Goal: Navigation & Orientation: Find specific page/section

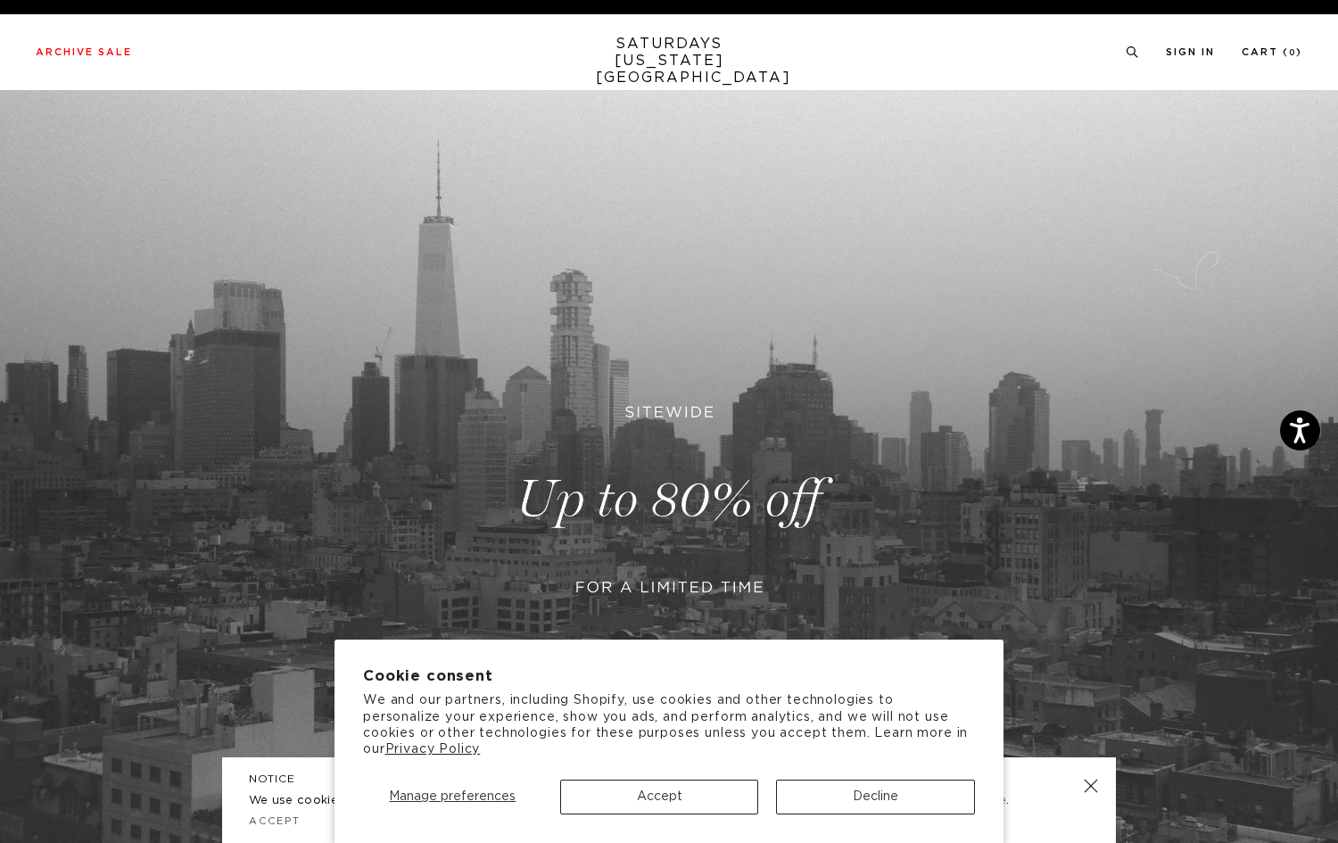
click at [722, 794] on button "Accept" at bounding box center [659, 797] width 199 height 35
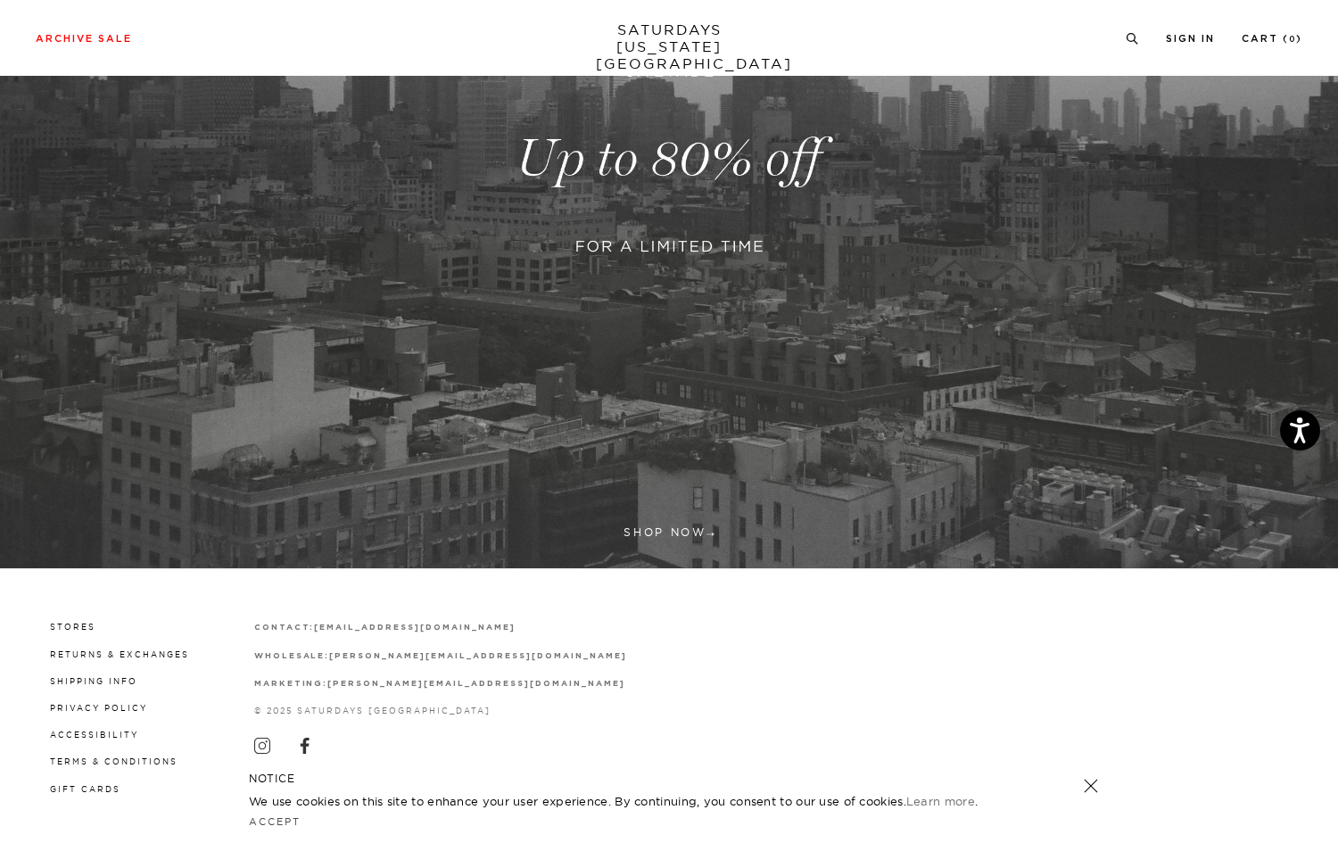
scroll to position [340, 0]
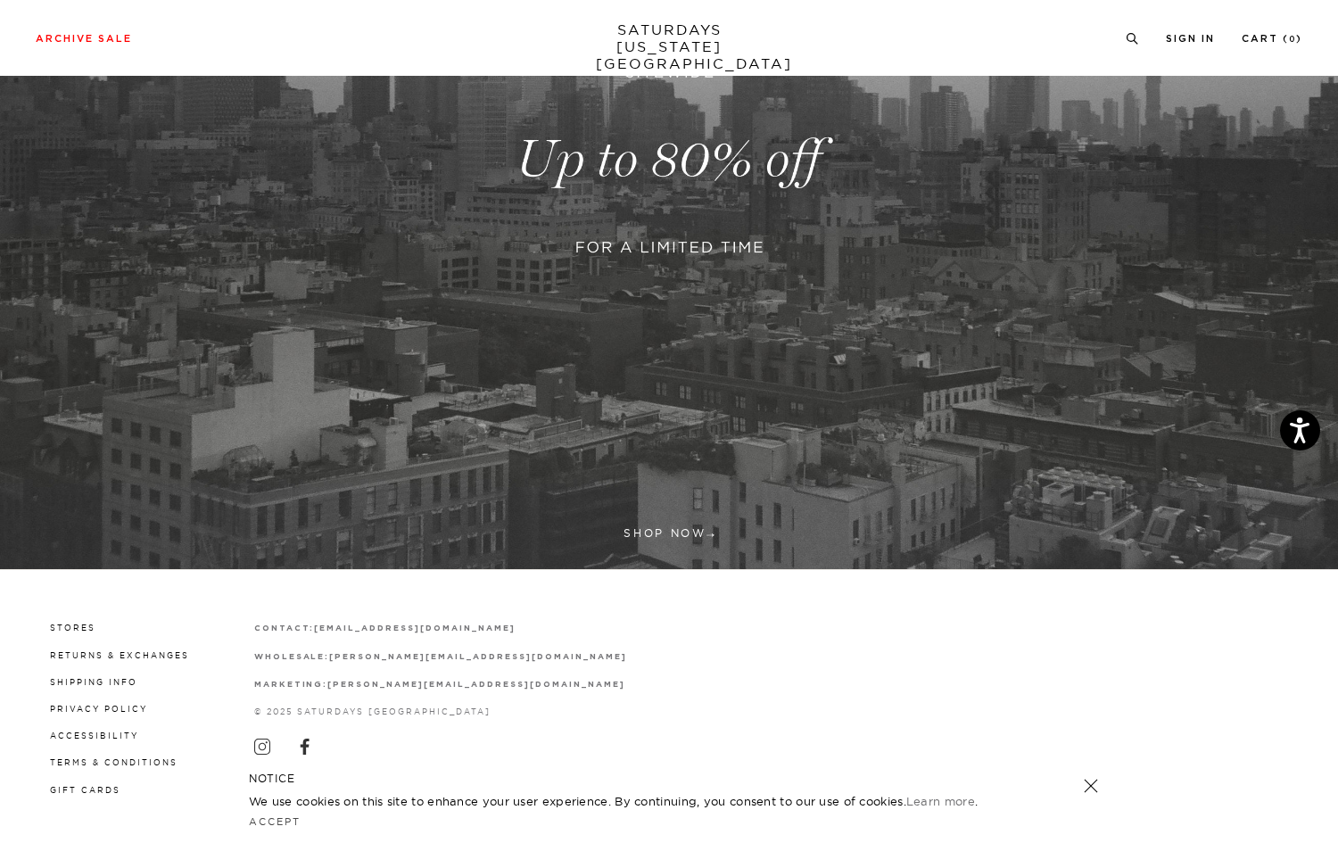
click at [997, 224] on icon "Close dialog" at bounding box center [997, 223] width 9 height 9
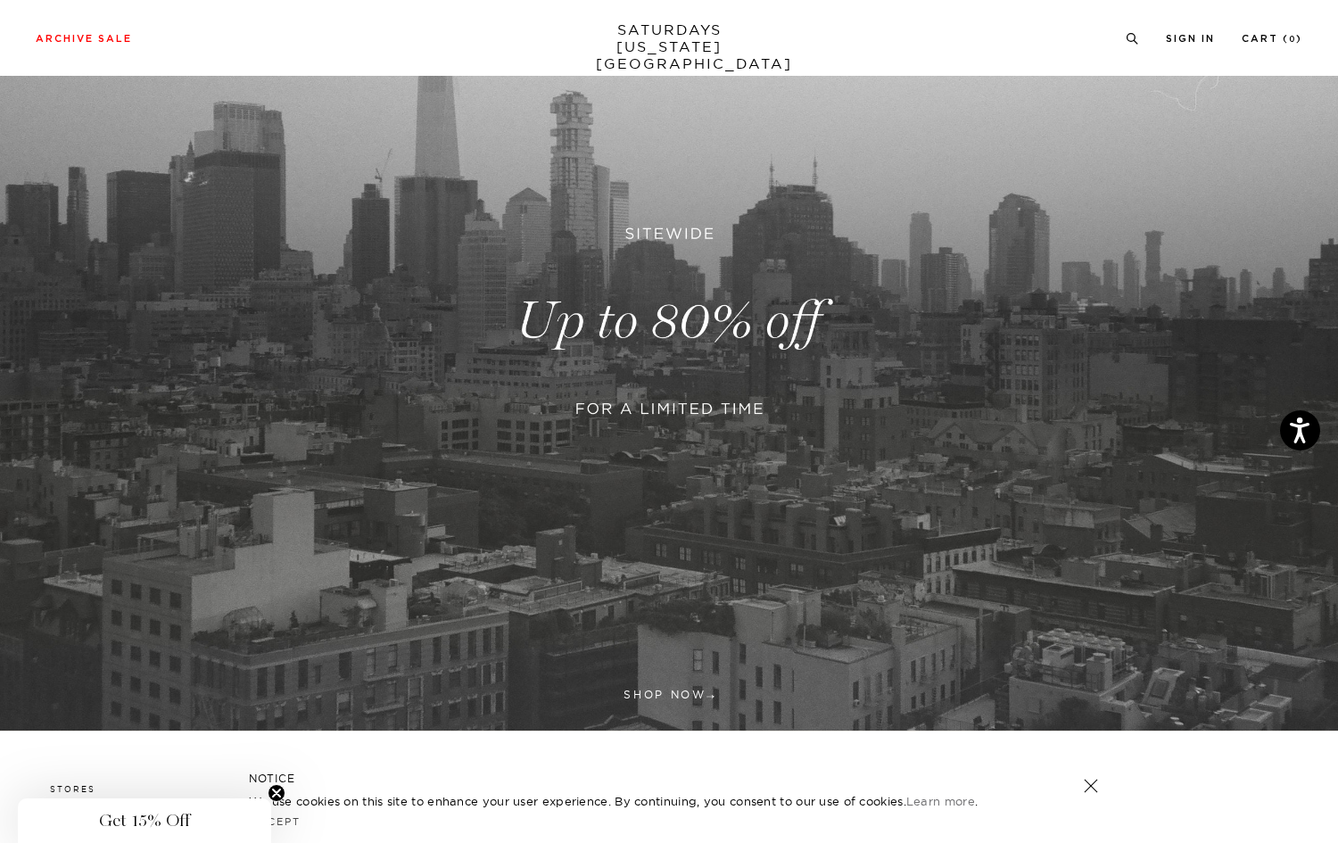
scroll to position [178, 0]
click at [1300, 434] on icon "Open accessiBe: accessibility options, statement and help" at bounding box center [1299, 433] width 21 height 23
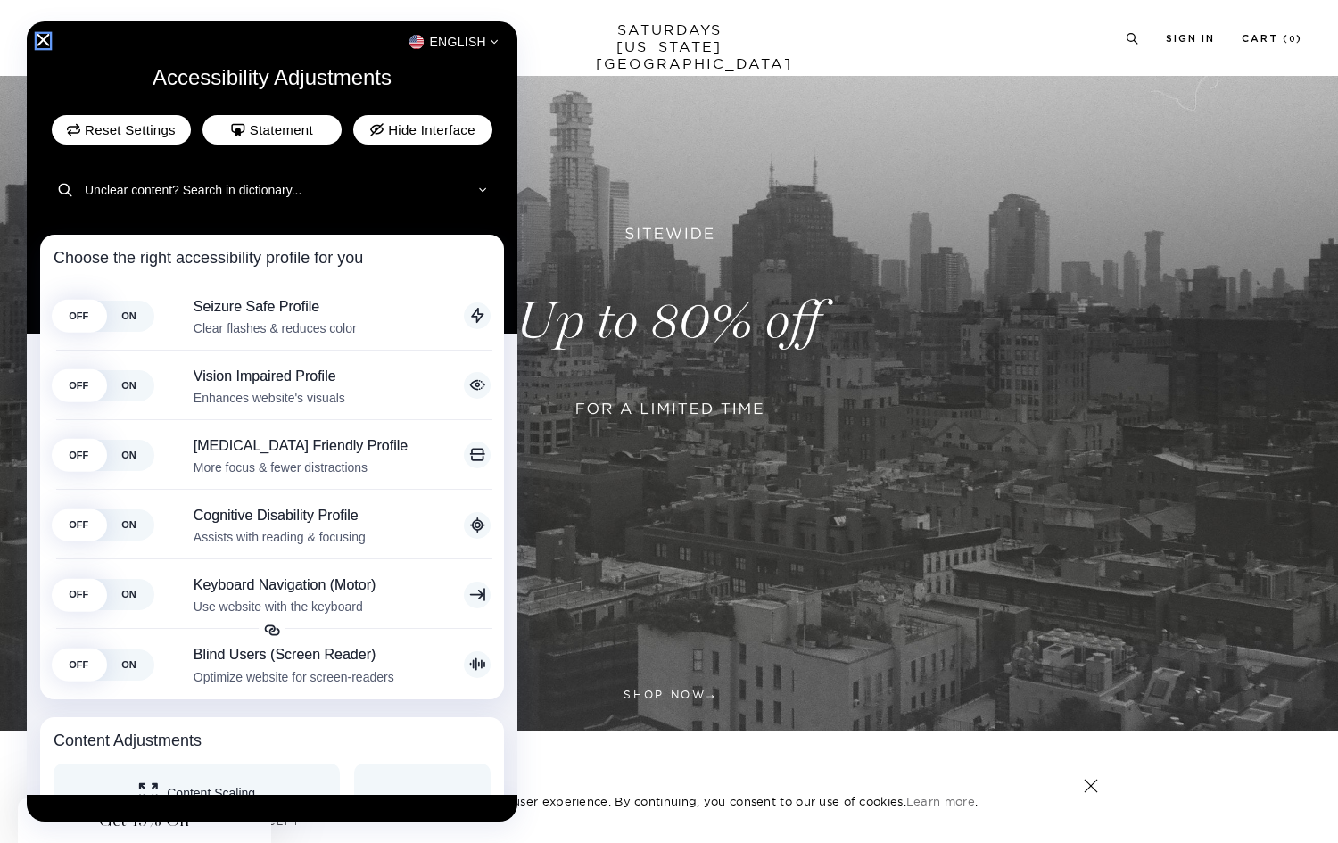
click at [45, 43] on icon "Close Accessibility Interface" at bounding box center [43, 40] width 12 height 12
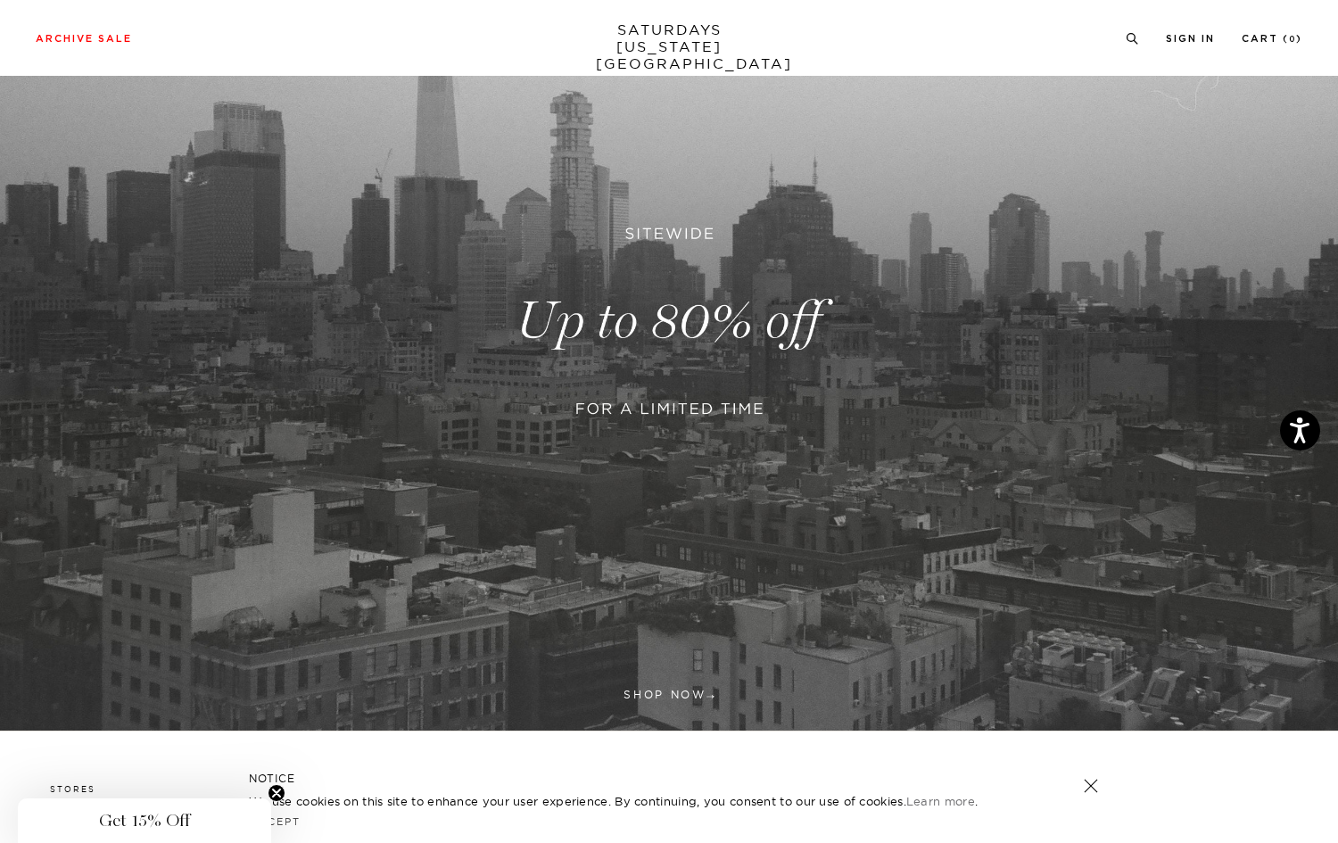
click at [661, 702] on link at bounding box center [669, 321] width 1338 height 819
